Goal: Transaction & Acquisition: Purchase product/service

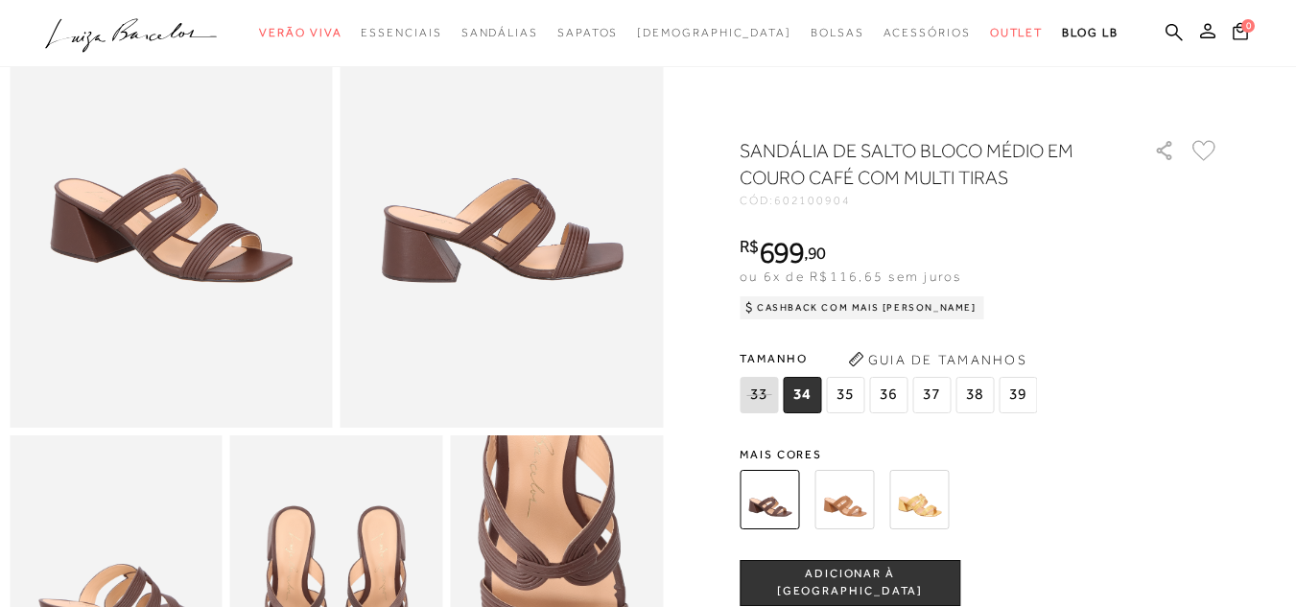
scroll to position [96, 0]
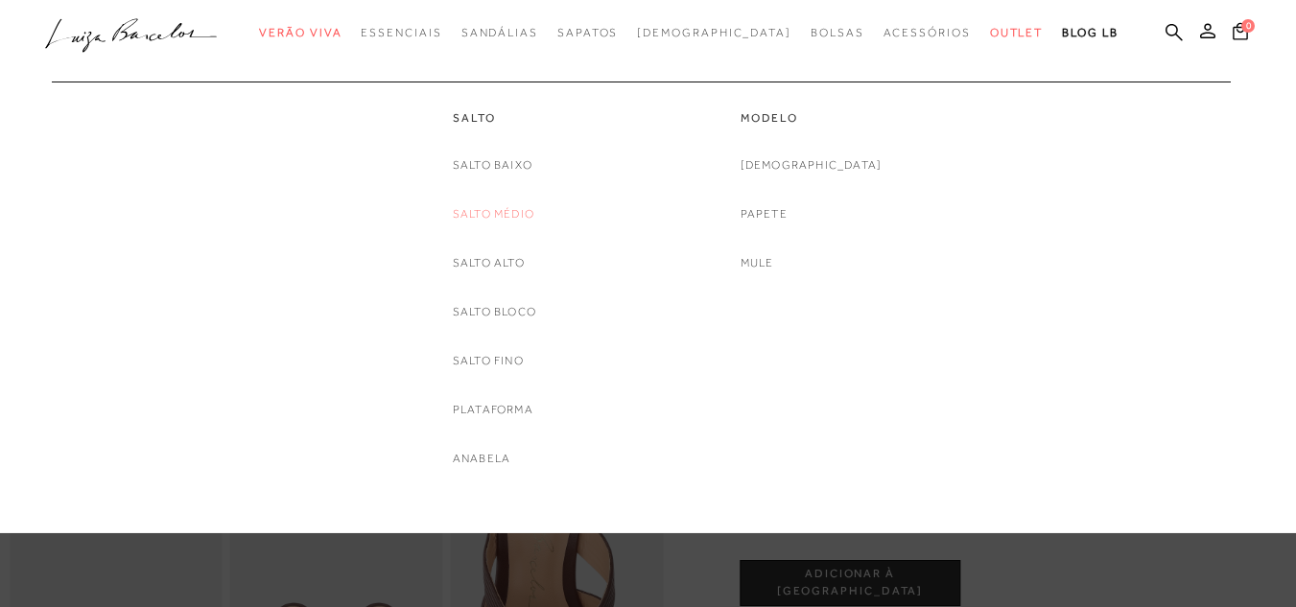
click at [511, 219] on link "Salto Médio" at bounding box center [494, 214] width 82 height 20
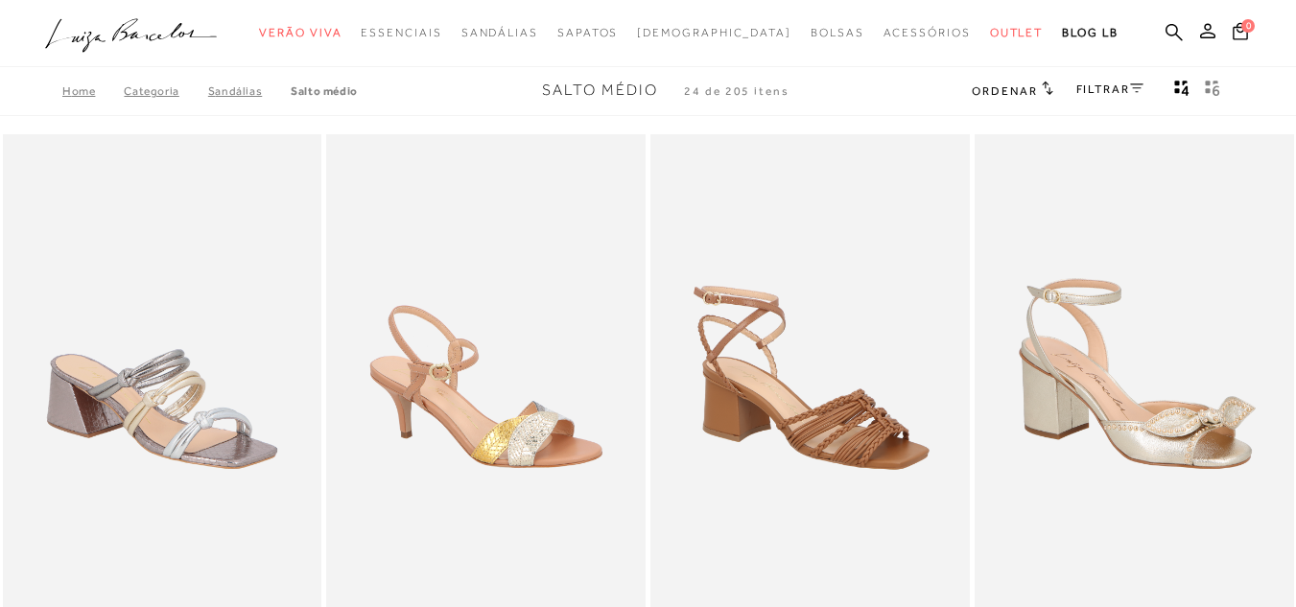
click at [1094, 88] on link "FILTRAR" at bounding box center [1110, 89] width 67 height 13
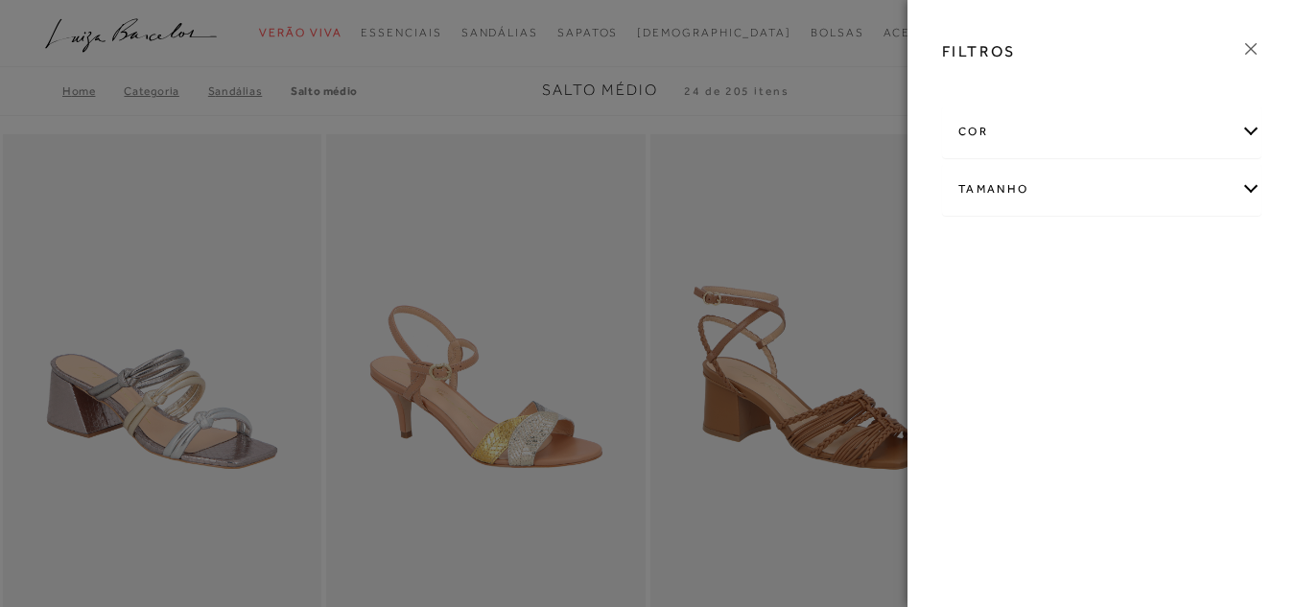
click at [1068, 140] on div "cor" at bounding box center [1102, 132] width 318 height 51
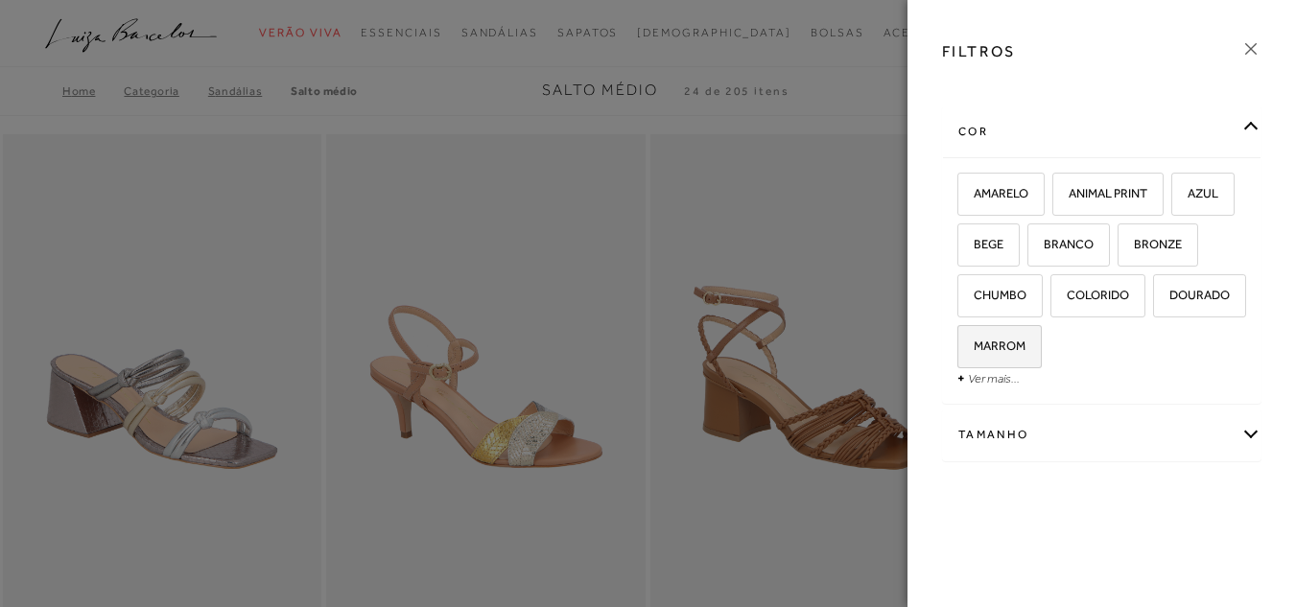
click at [1026, 341] on span "MARROM" at bounding box center [993, 346] width 66 height 14
click at [974, 341] on input "MARROM" at bounding box center [964, 349] width 19 height 19
checkbox input "true"
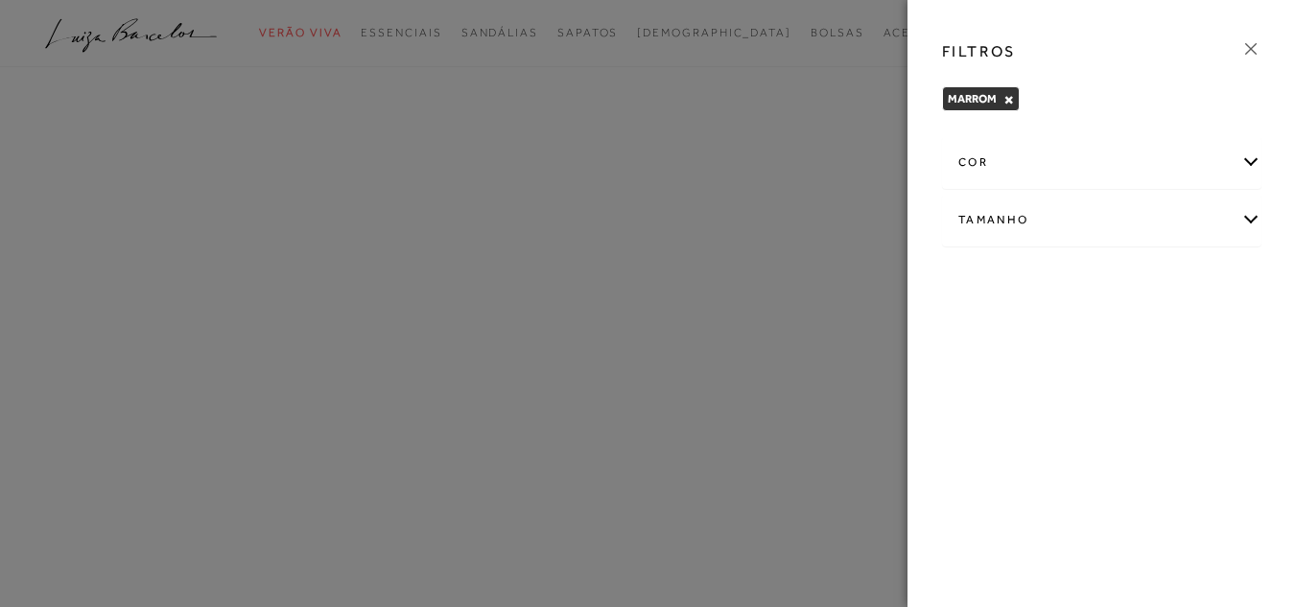
click at [1253, 52] on icon at bounding box center [1251, 48] width 21 height 21
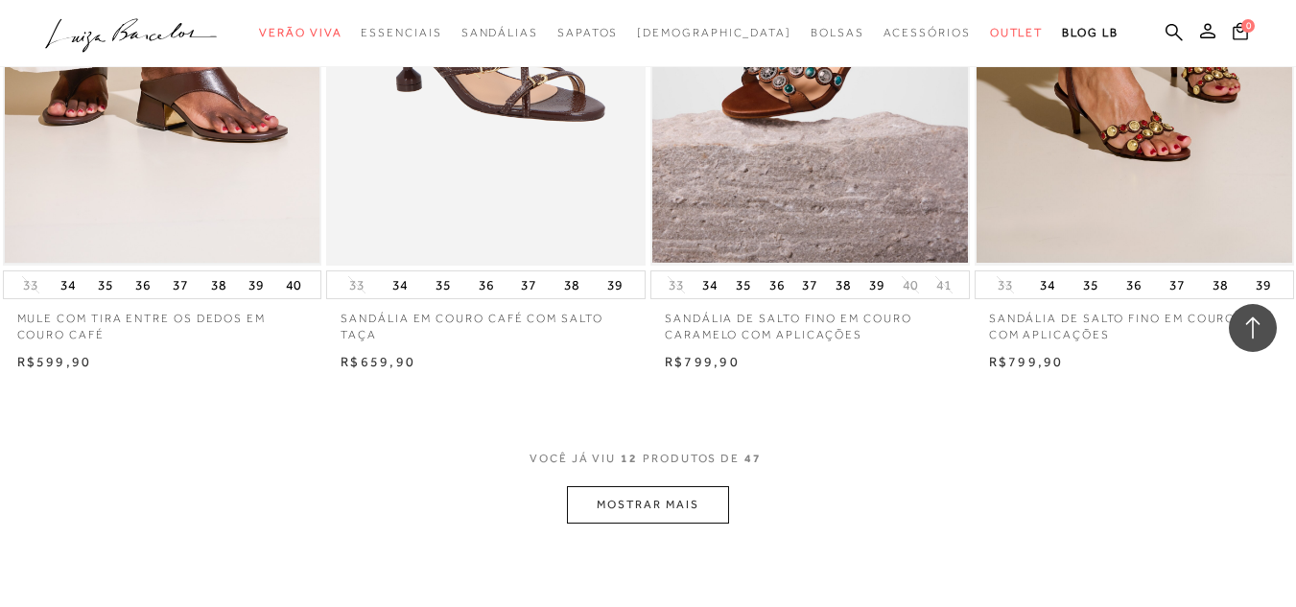
scroll to position [1631, 0]
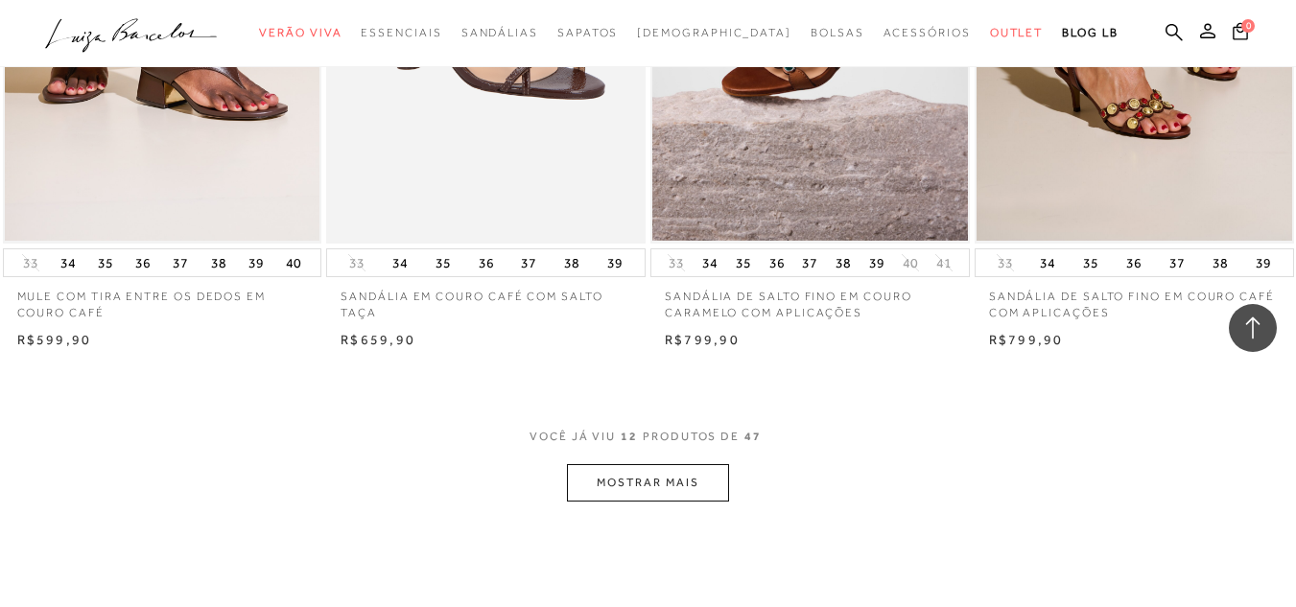
click at [654, 485] on button "MOSTRAR MAIS" at bounding box center [647, 482] width 161 height 37
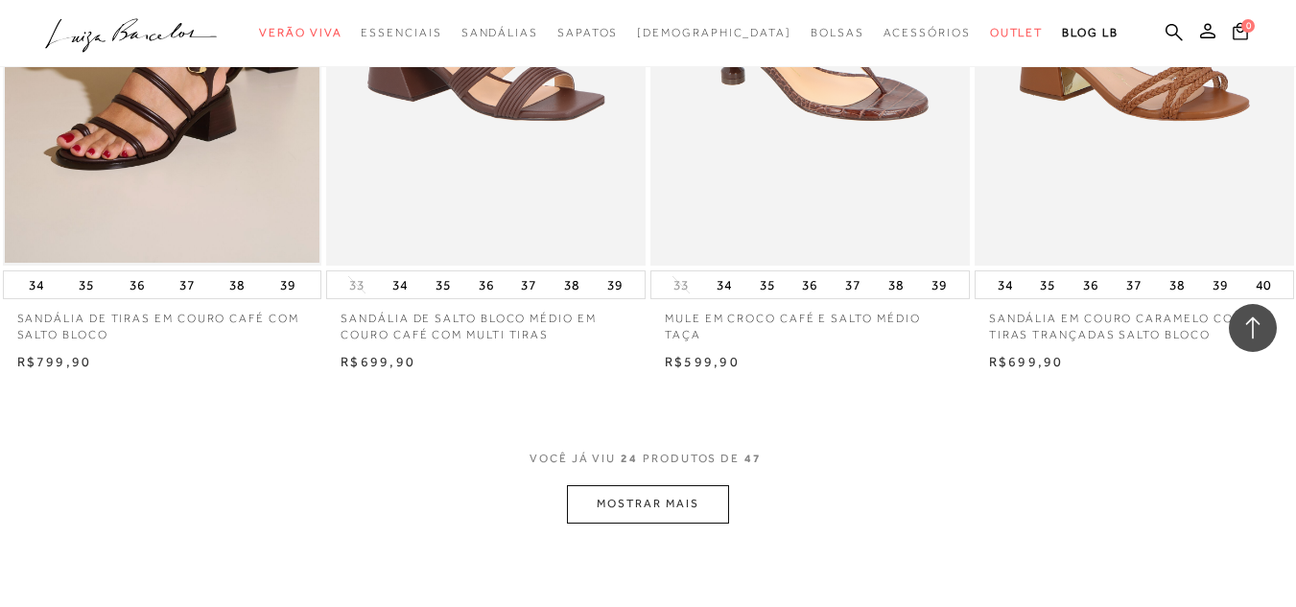
scroll to position [3455, 0]
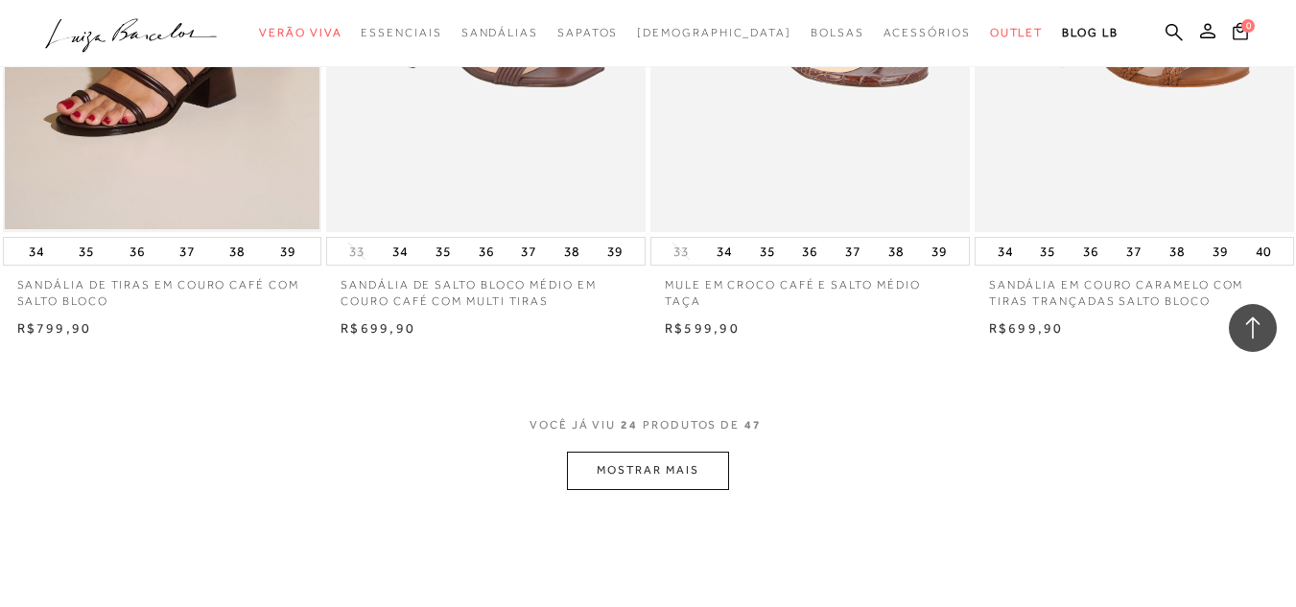
click at [680, 466] on button "MOSTRAR MAIS" at bounding box center [647, 470] width 161 height 37
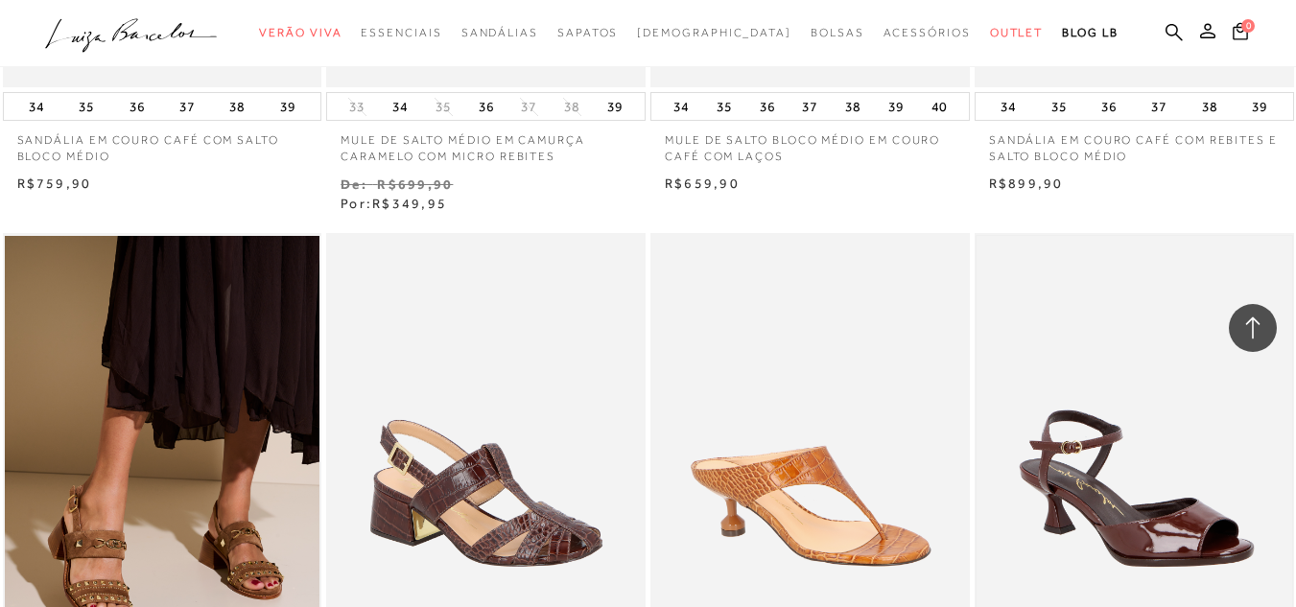
scroll to position [4894, 0]
